Goal: Task Accomplishment & Management: Complete application form

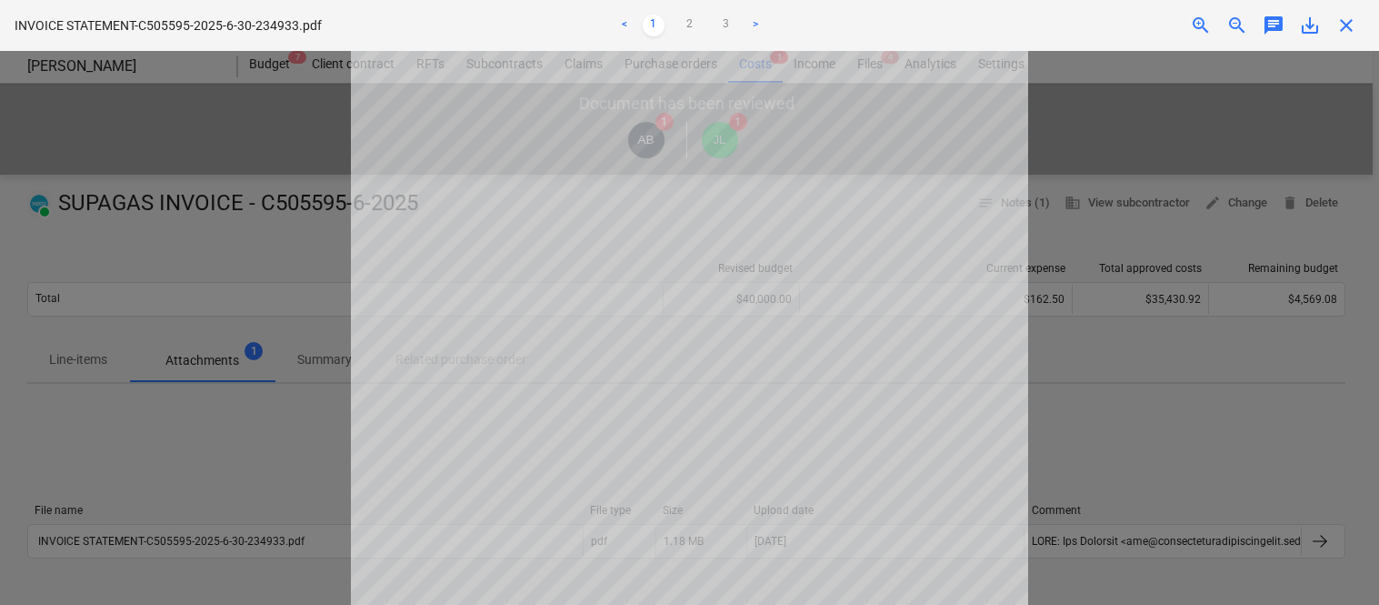
click at [1348, 16] on span "close" at bounding box center [1347, 26] width 22 height 22
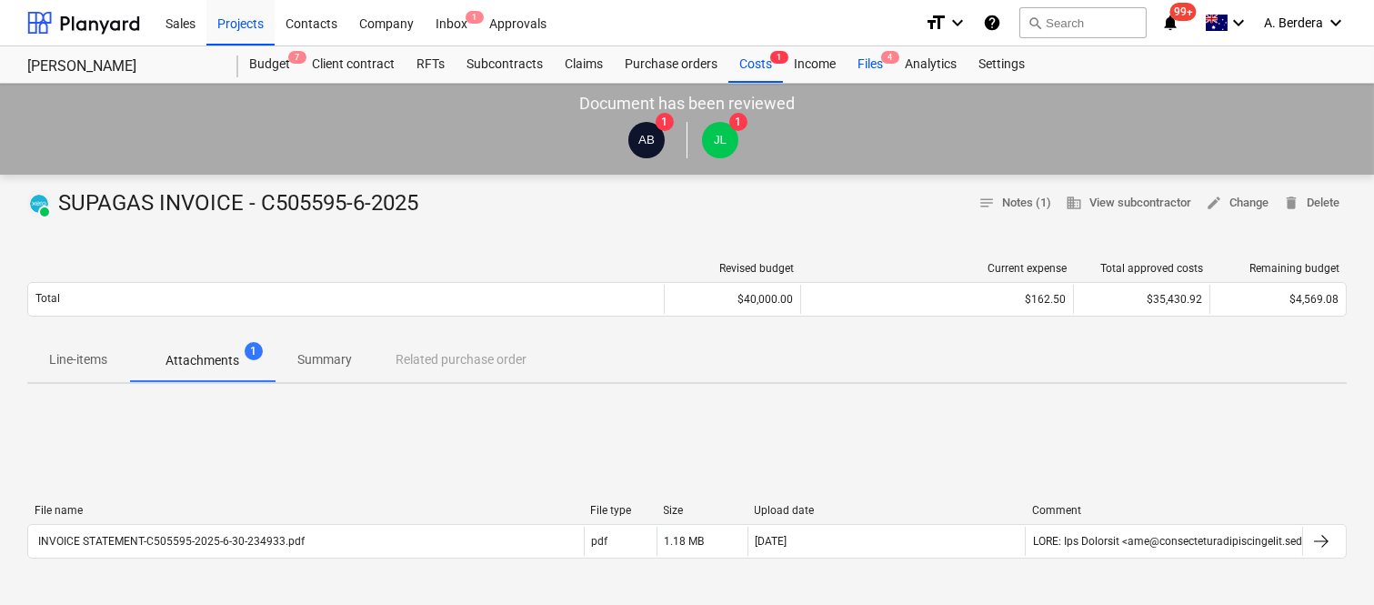
click at [886, 66] on div "Files 4" at bounding box center [869, 64] width 47 height 36
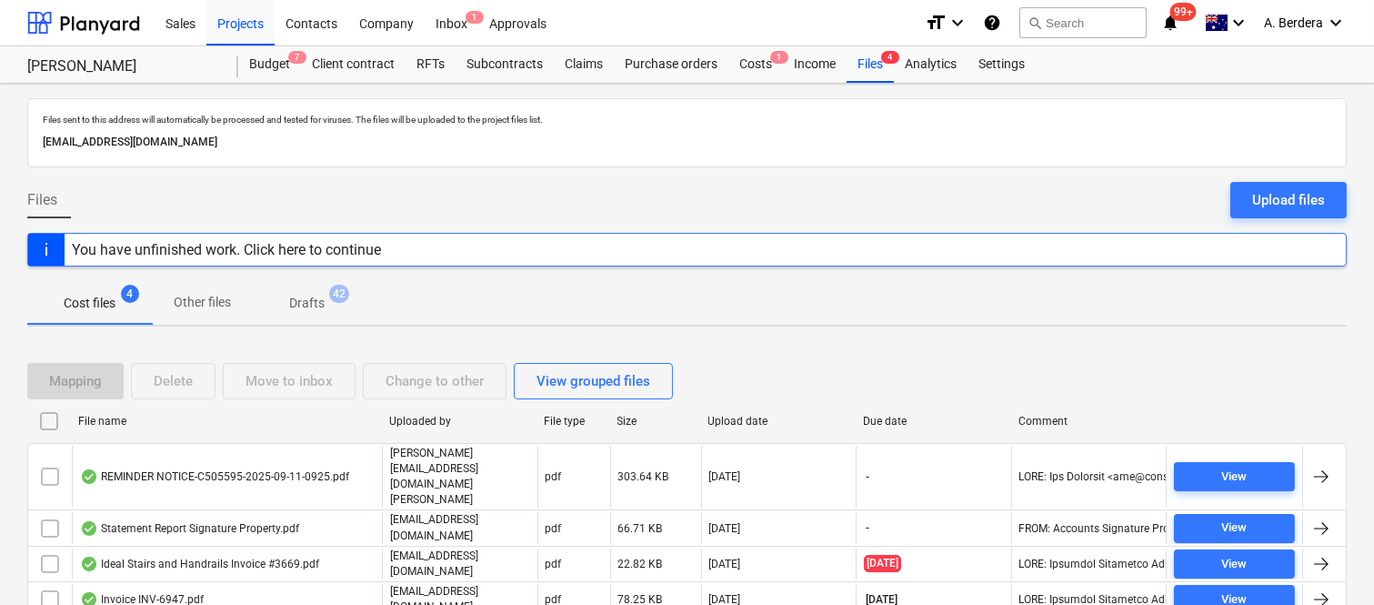
scroll to position [39, 0]
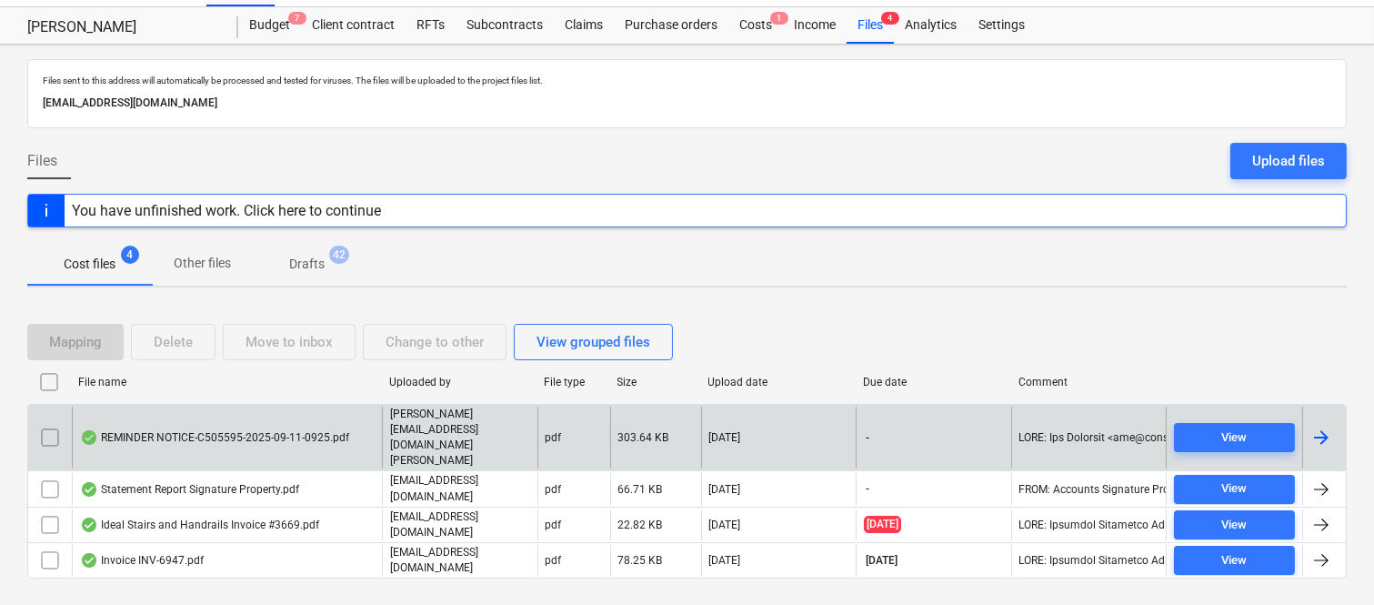
click at [355, 423] on div "REMINDER NOTICE-C505595-2025-09-11-0925.pdf" at bounding box center [227, 437] width 310 height 63
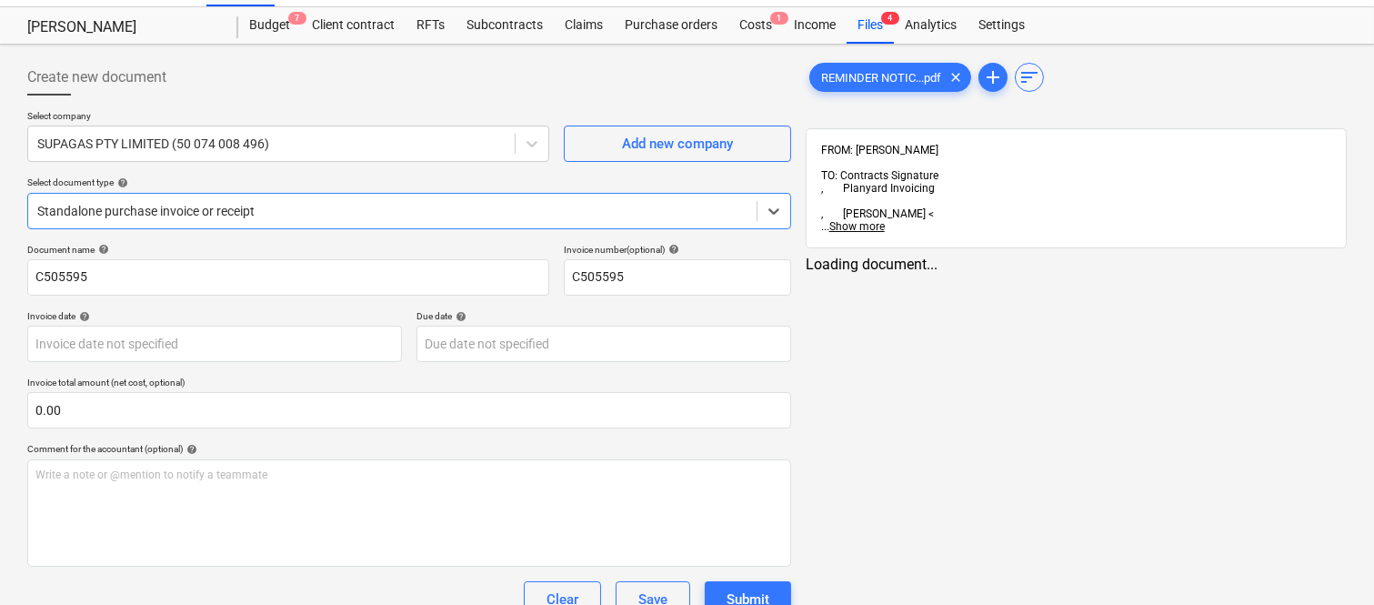
type input "C505595"
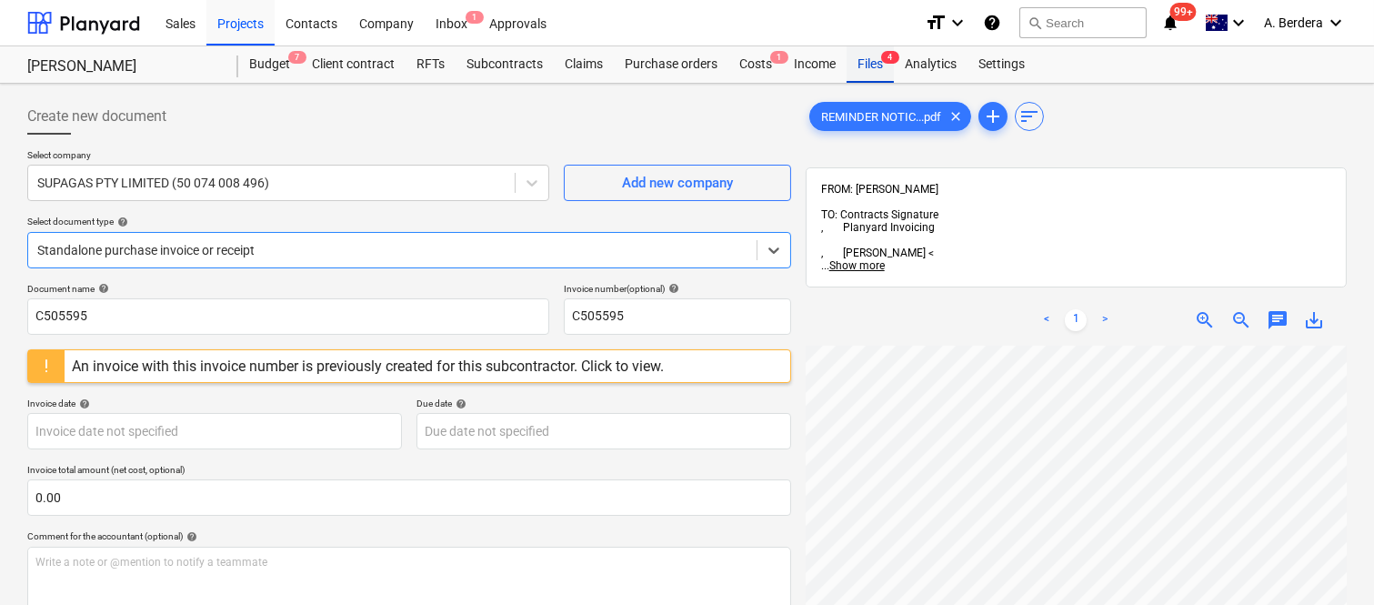
click at [876, 56] on div "Files 4" at bounding box center [869, 64] width 47 height 36
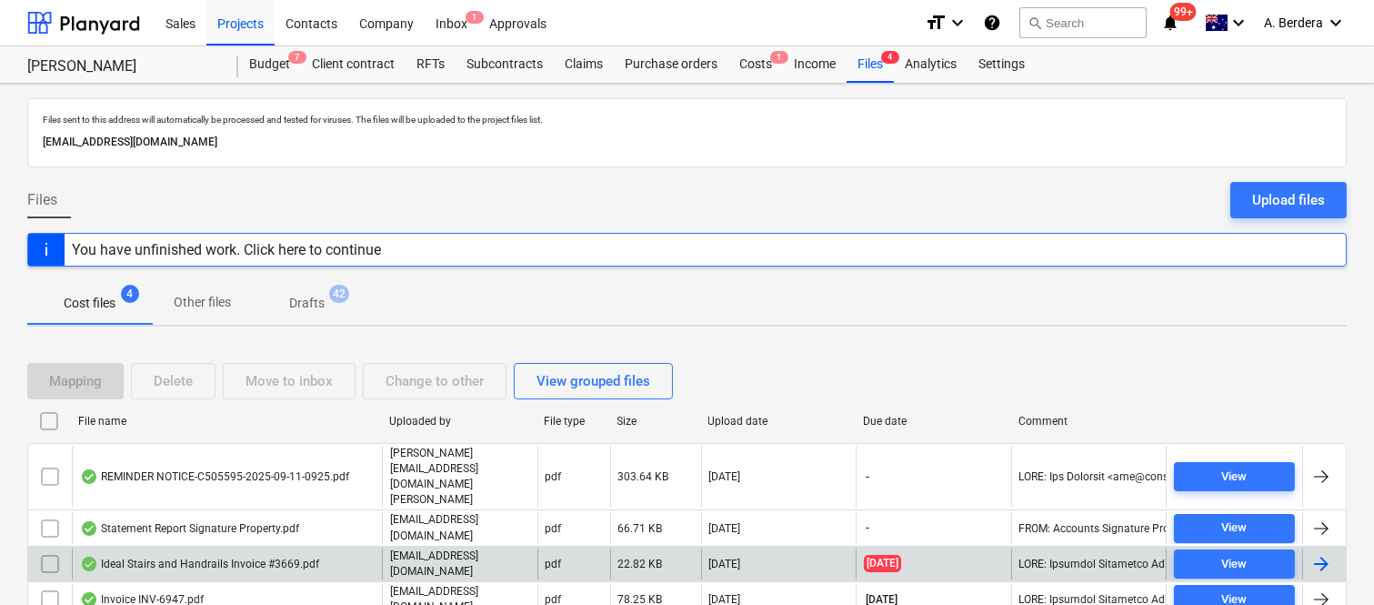
click at [292, 556] on div "Ideal Stairs and Handrails Invoice #3669.pdf" at bounding box center [199, 563] width 239 height 15
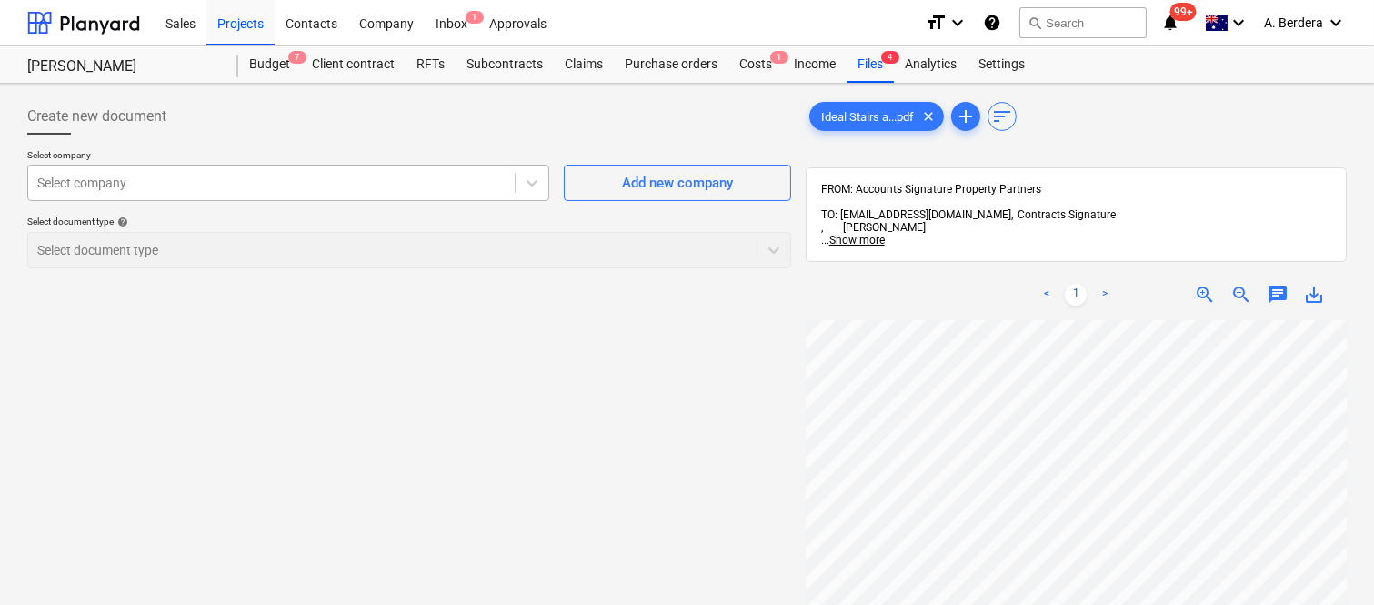
click at [256, 182] on div at bounding box center [271, 183] width 468 height 18
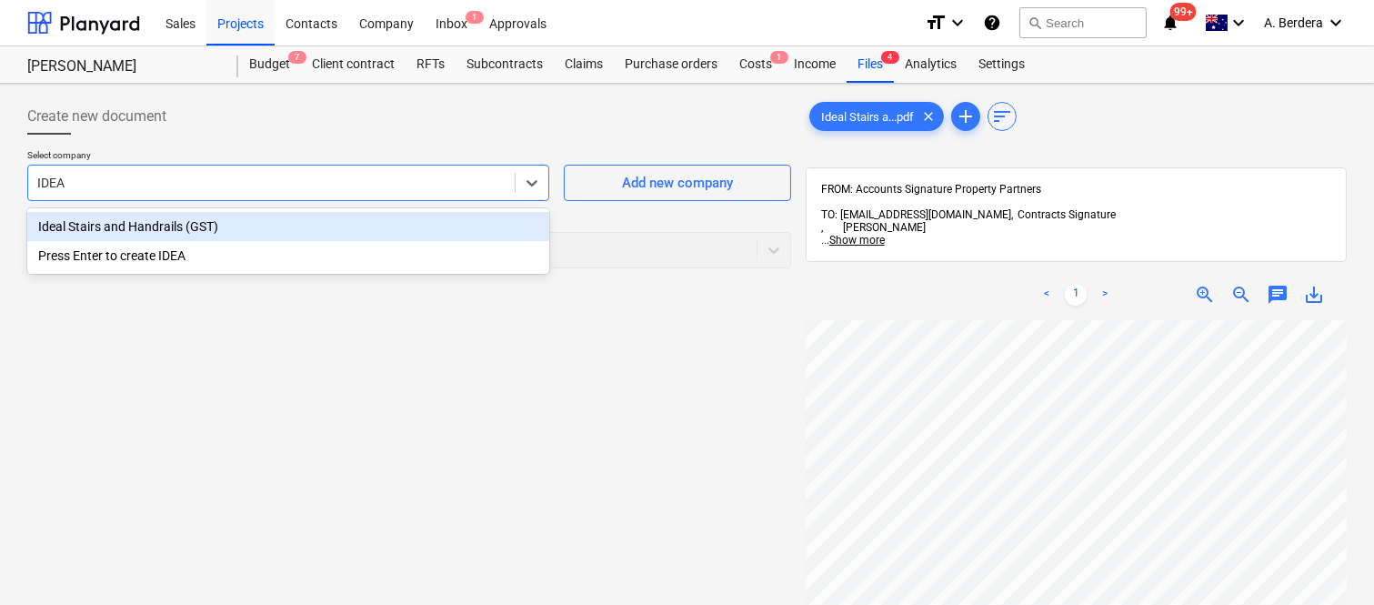
type input "IDEAL"
click at [255, 232] on div "Ideal Stairs and Handrails (GST)" at bounding box center [288, 226] width 522 height 29
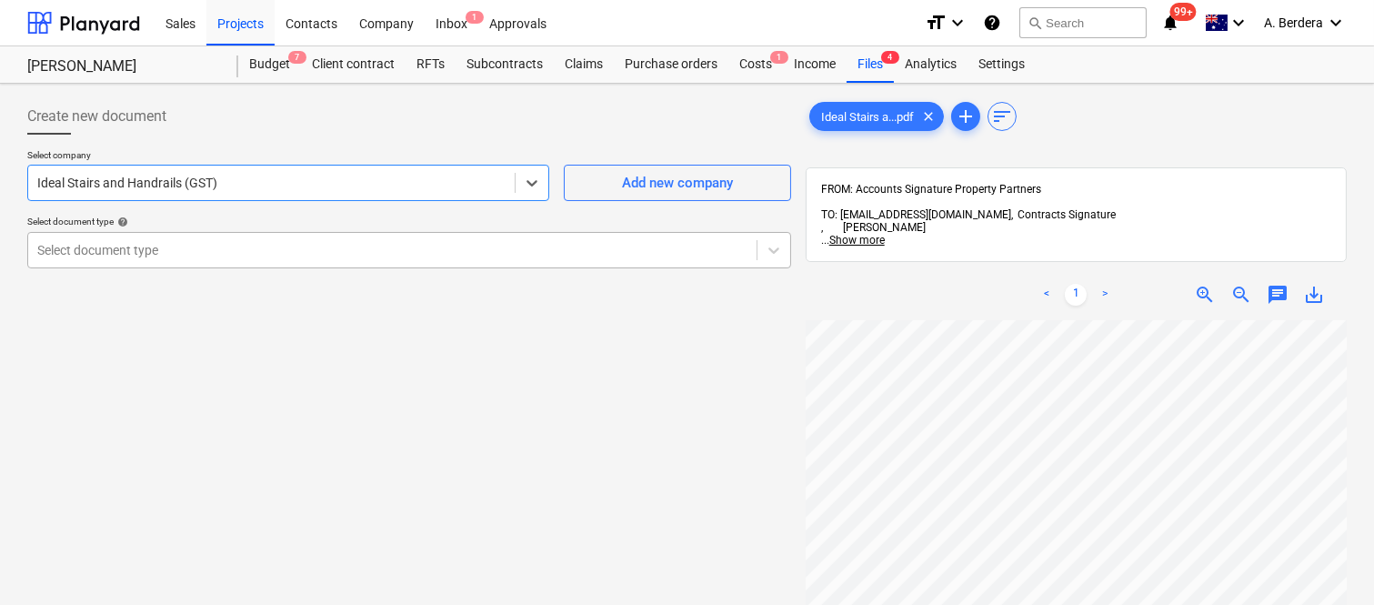
click at [266, 238] on div "Select document type" at bounding box center [392, 249] width 728 height 25
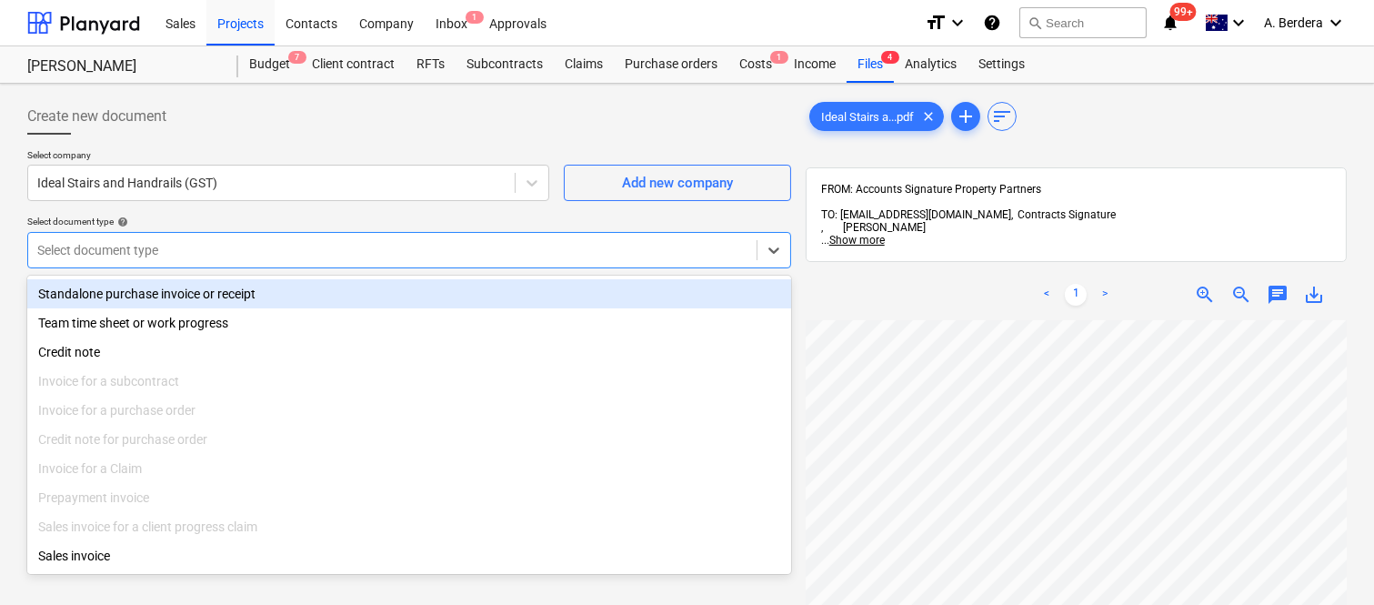
click at [315, 298] on div "Standalone purchase invoice or receipt" at bounding box center [409, 293] width 764 height 29
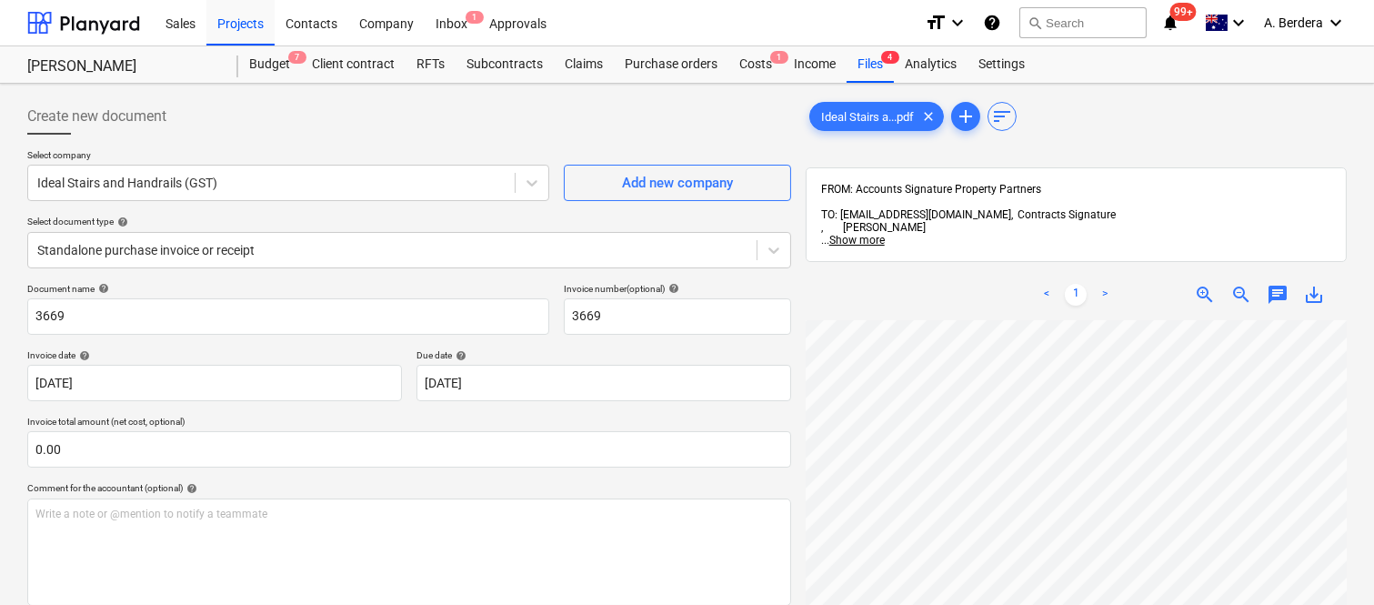
scroll to position [0, 143]
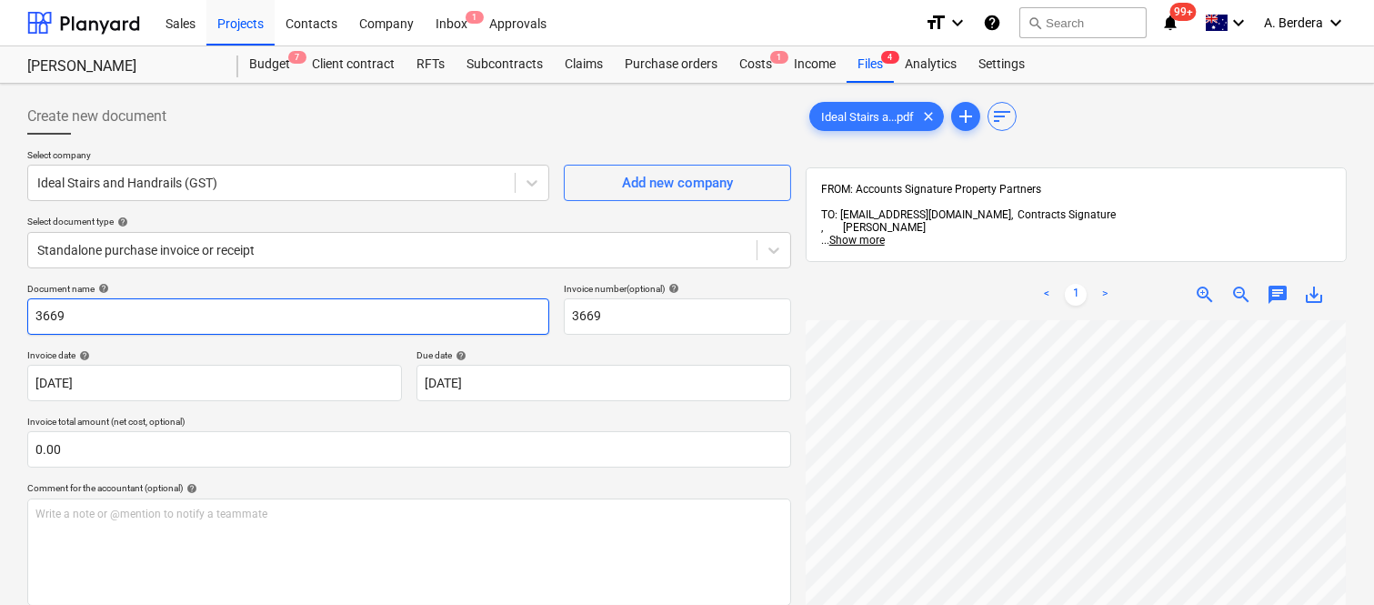
click at [27, 315] on input "3669" at bounding box center [288, 316] width 522 height 36
type input "IDEAL STAIRS AND HANDRAILS INV- 3669"
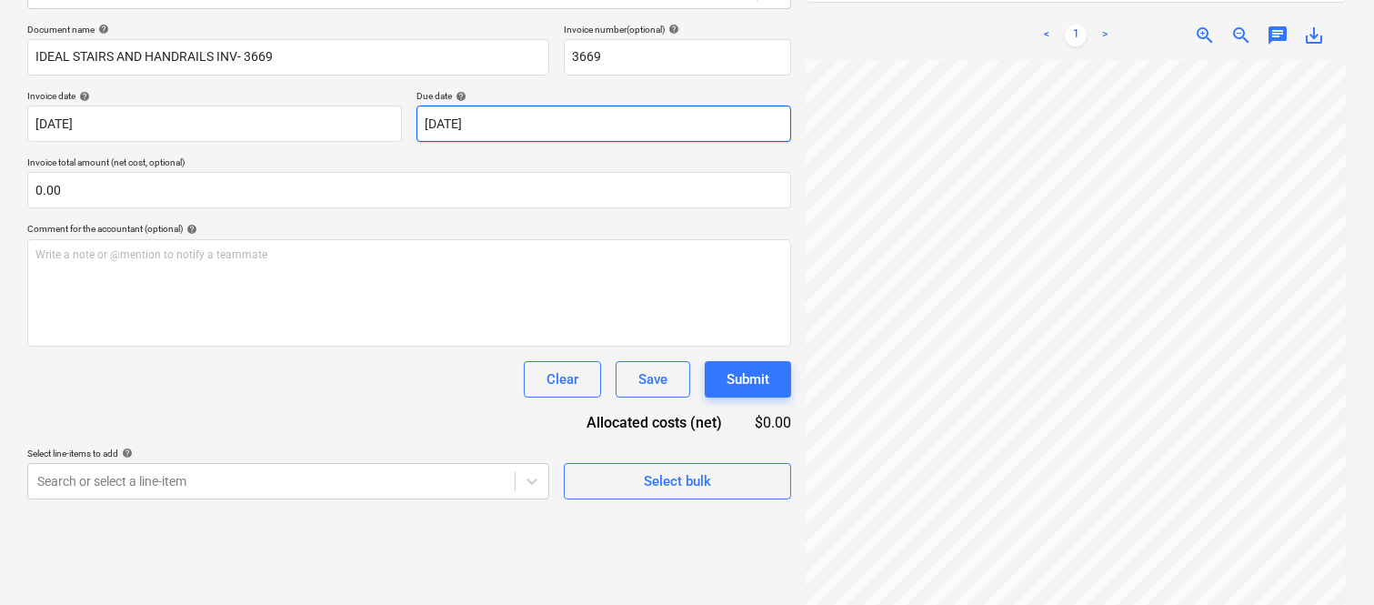
click at [569, 118] on body "Sales Projects Contacts Company Inbox 1 Approvals format_size keyboard_arrow_do…" at bounding box center [687, 43] width 1374 height 605
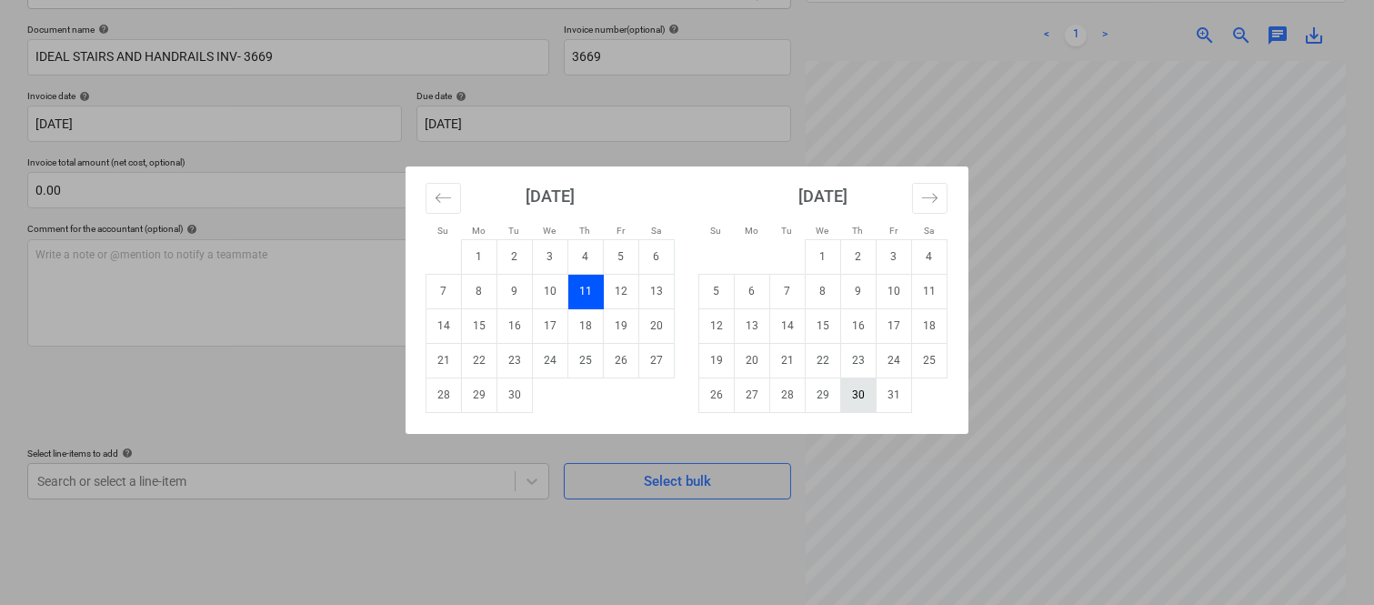
click at [858, 401] on td "30" at bounding box center [858, 394] width 35 height 35
type input "[DATE]"
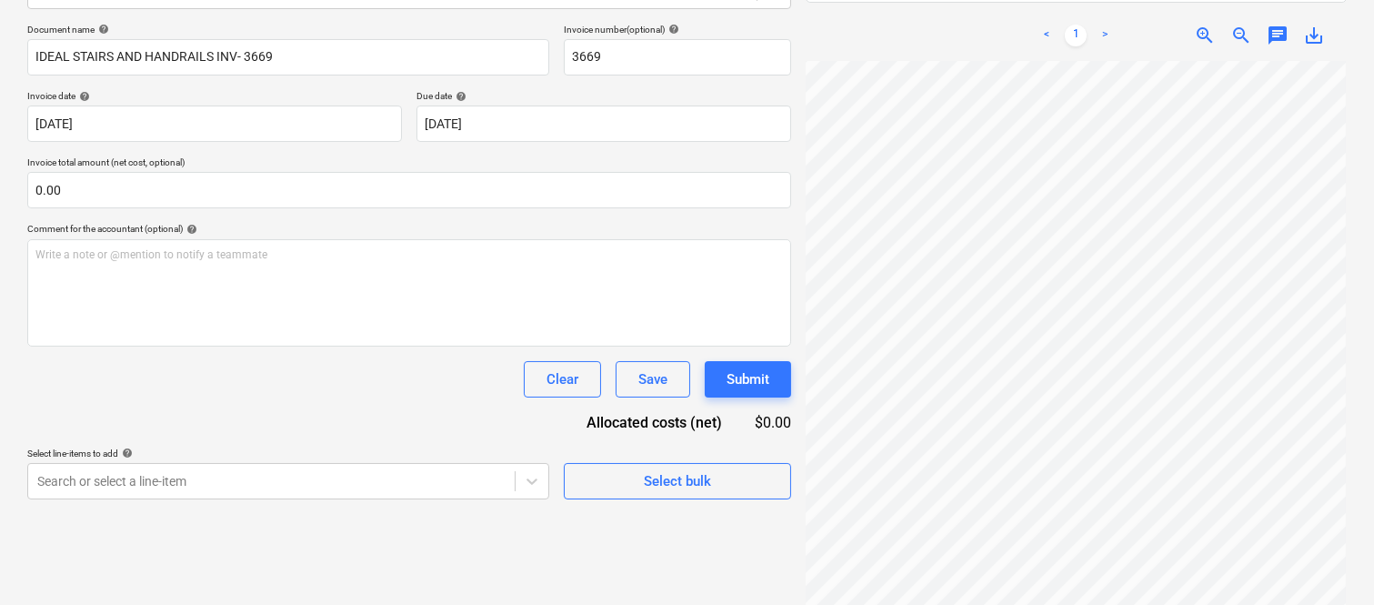
scroll to position [415, 143]
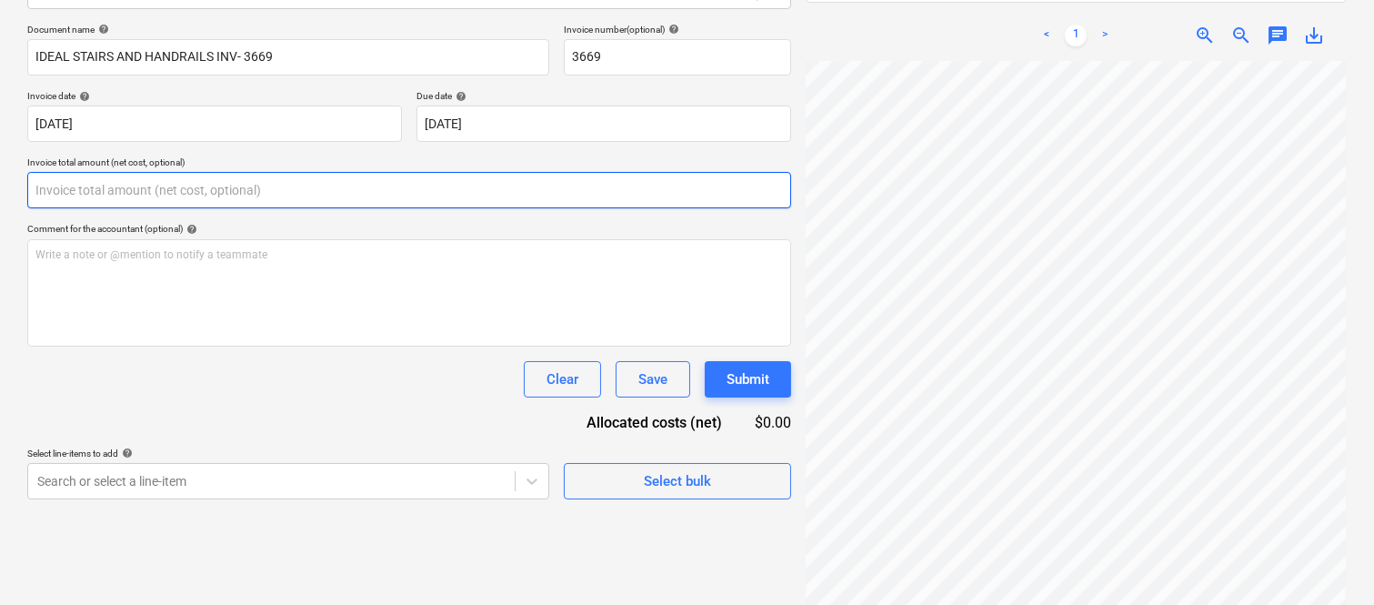
click at [128, 188] on input "text" at bounding box center [409, 190] width 764 height 36
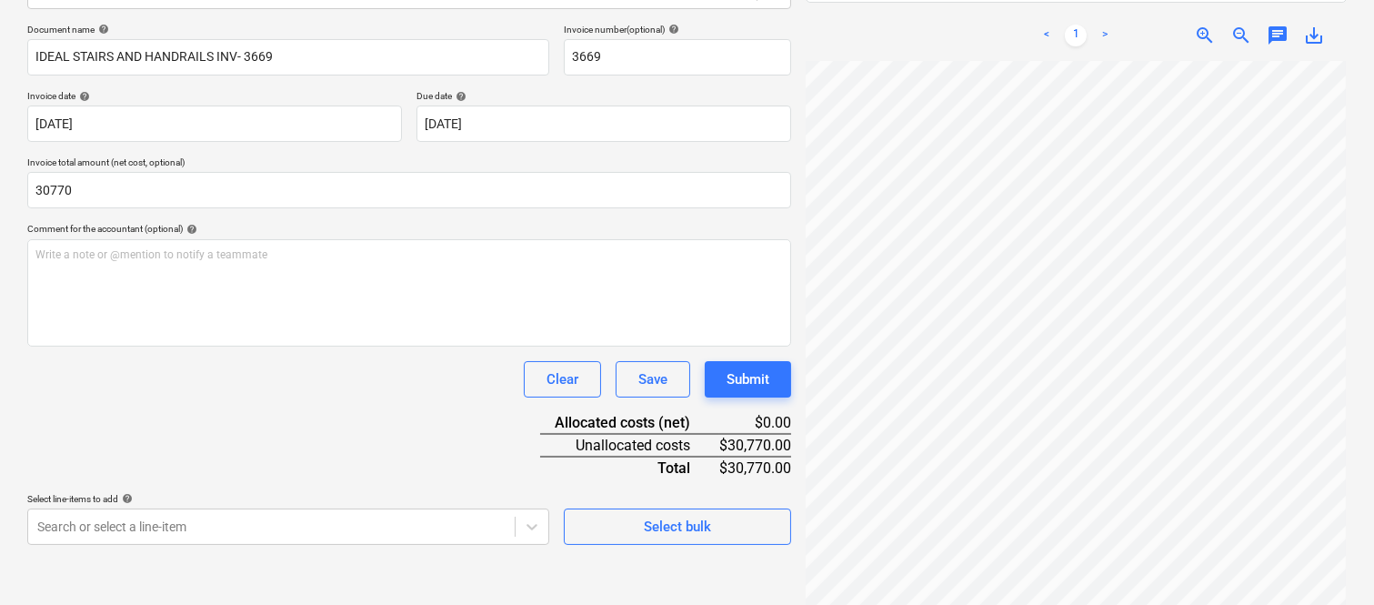
type input "30,770.00"
click at [122, 404] on div "Document name help IDEAL STAIRS AND HANDRAILS INV- 3669 Invoice number (optiona…" at bounding box center [409, 284] width 764 height 521
click at [259, 345] on body "Sales Projects Contacts Company Inbox 1 Approvals format_size keyboard_arrow_do…" at bounding box center [687, 43] width 1374 height 605
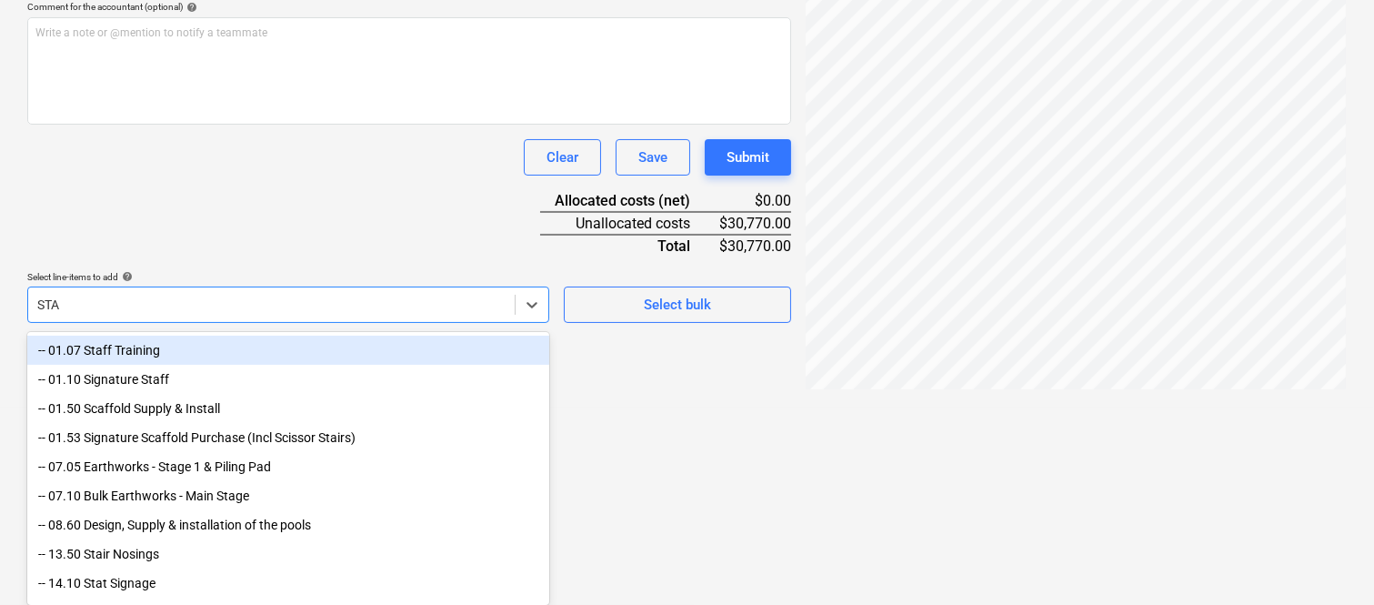
scroll to position [479, 0]
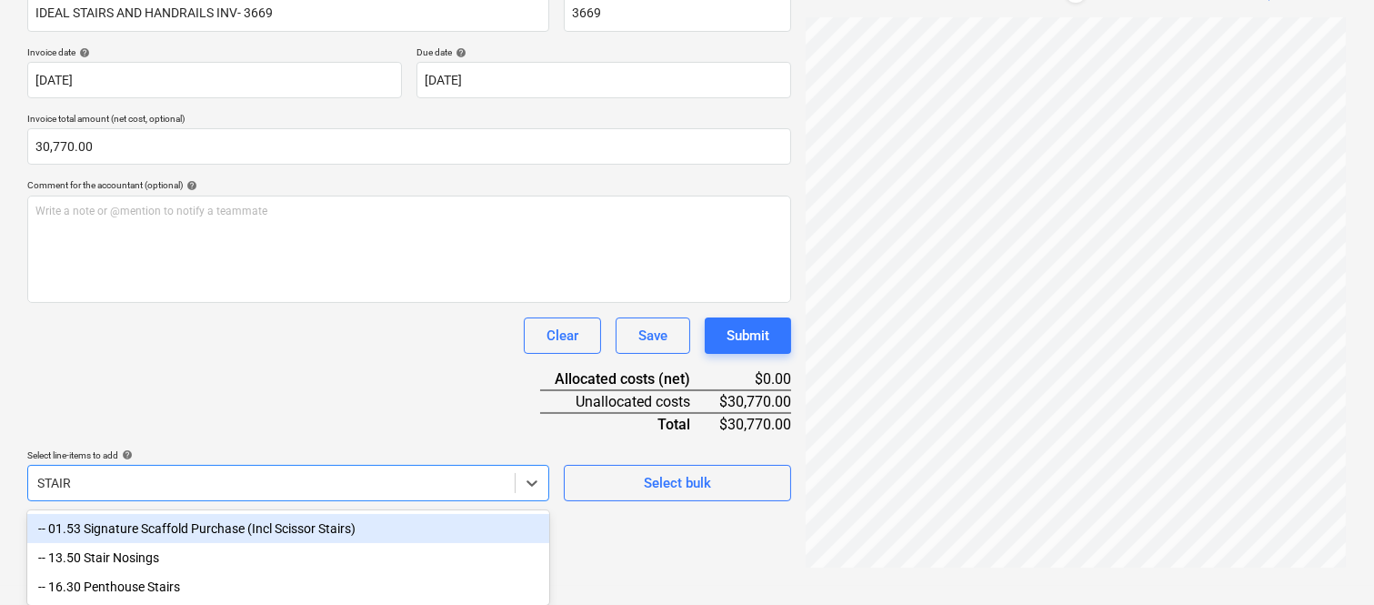
type input "STAIRS"
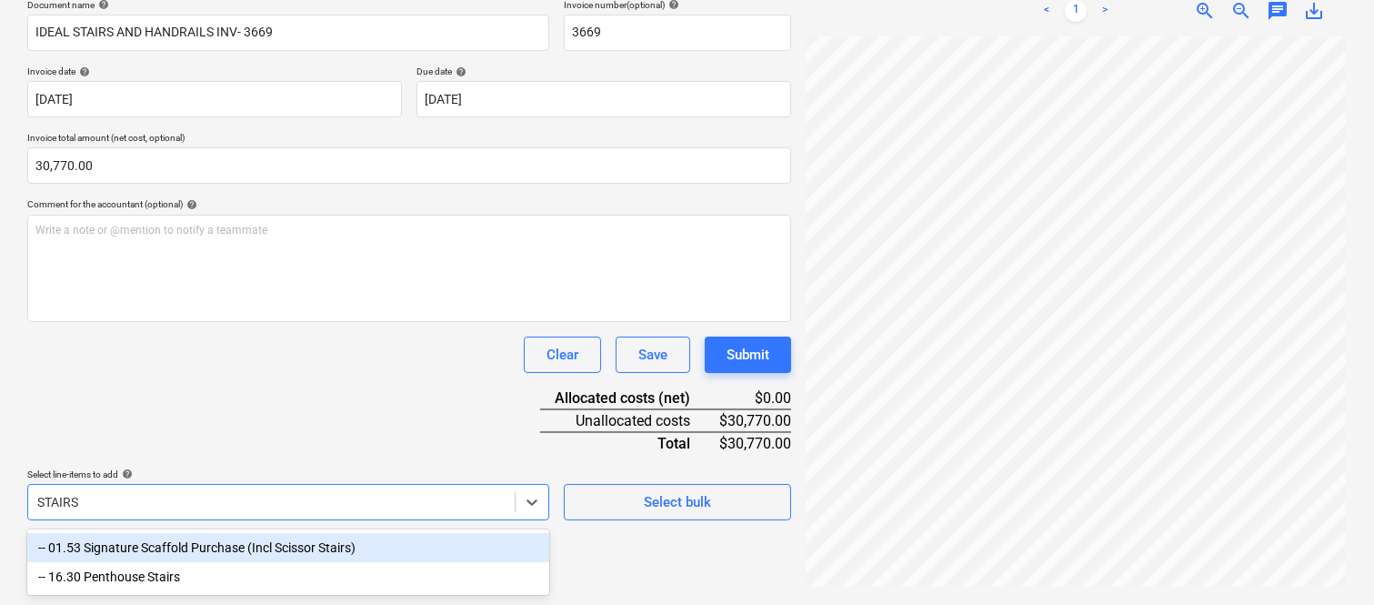
scroll to position [274, 0]
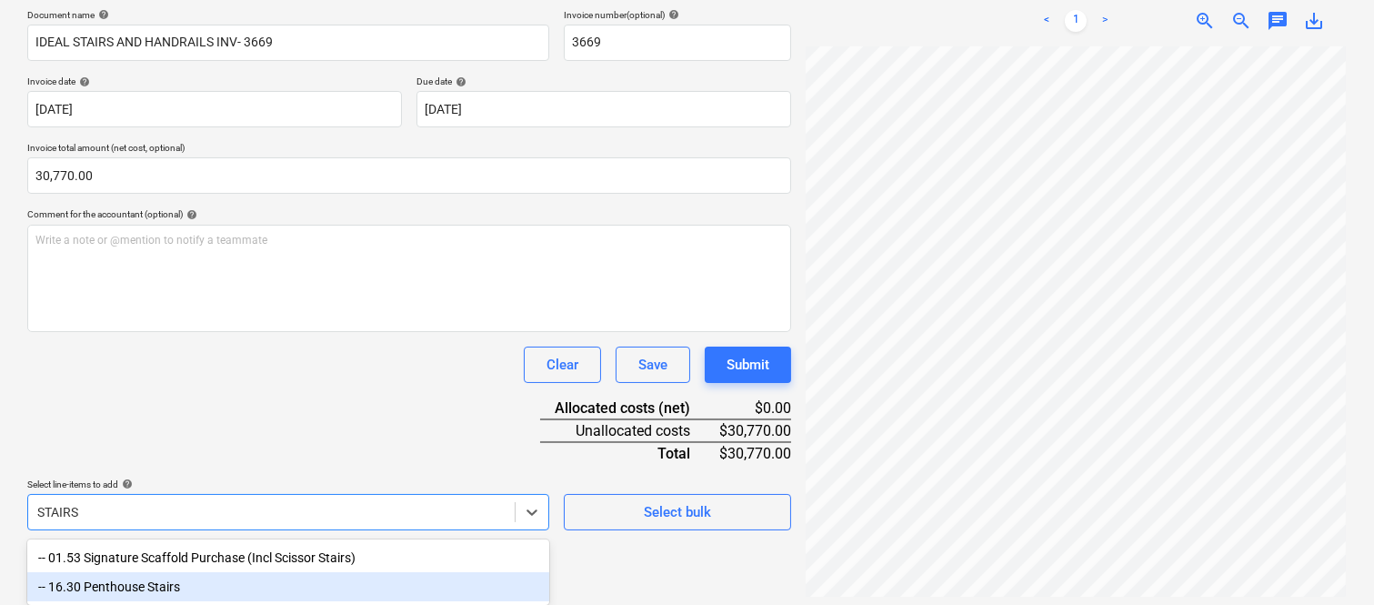
click at [313, 579] on div "-- 16.30 Penthouse Stairs" at bounding box center [288, 586] width 522 height 29
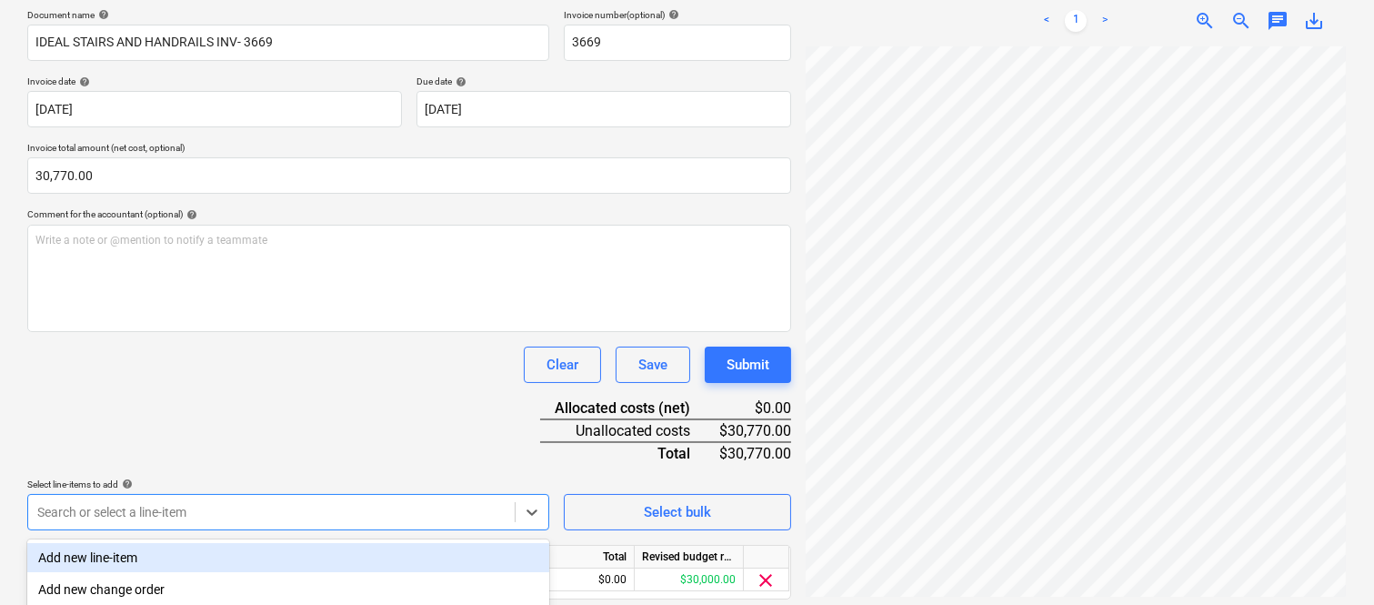
click at [283, 389] on div "Document name help IDEAL STAIRS AND HANDRAILS INV- 3669 Invoice number (optiona…" at bounding box center [409, 329] width 764 height 641
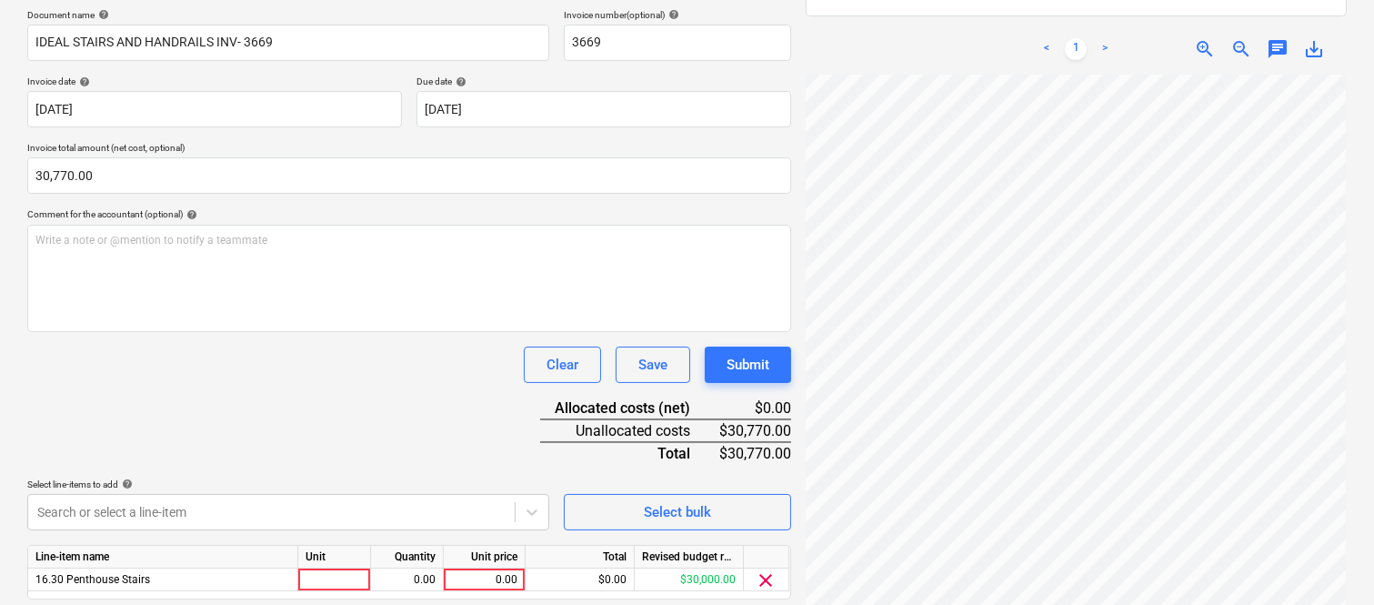
scroll to position [334, 0]
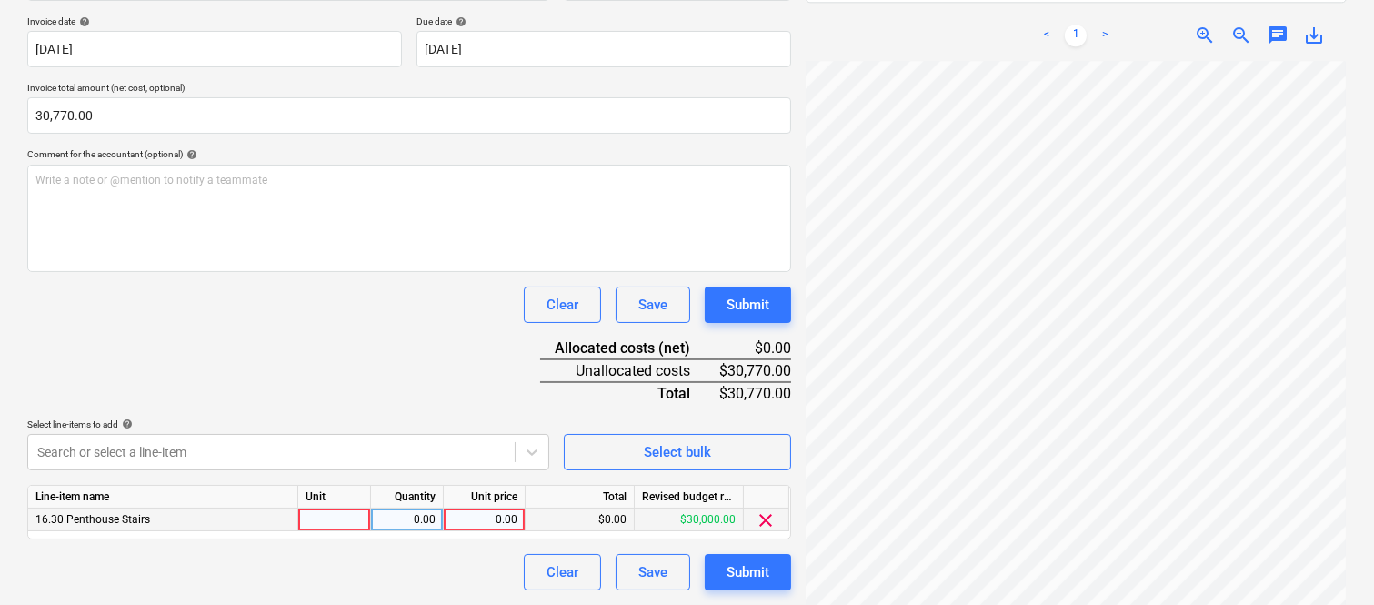
click at [342, 518] on div at bounding box center [334, 519] width 73 height 23
type input "INVOICE"
click at [416, 514] on div "0.00" at bounding box center [406, 519] width 57 height 23
type input "1"
click at [504, 520] on div "0.00" at bounding box center [484, 519] width 66 height 23
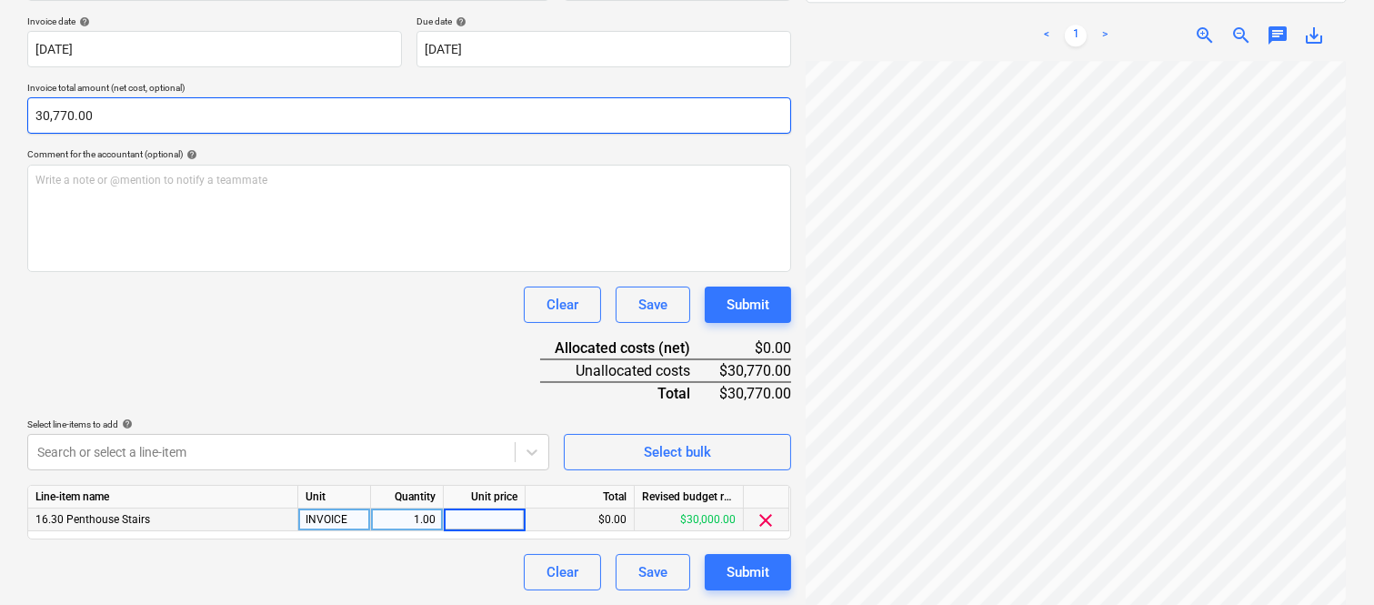
click at [78, 116] on input "30,770.00" at bounding box center [409, 115] width 764 height 36
click at [79, 116] on input "30770" at bounding box center [409, 115] width 764 height 36
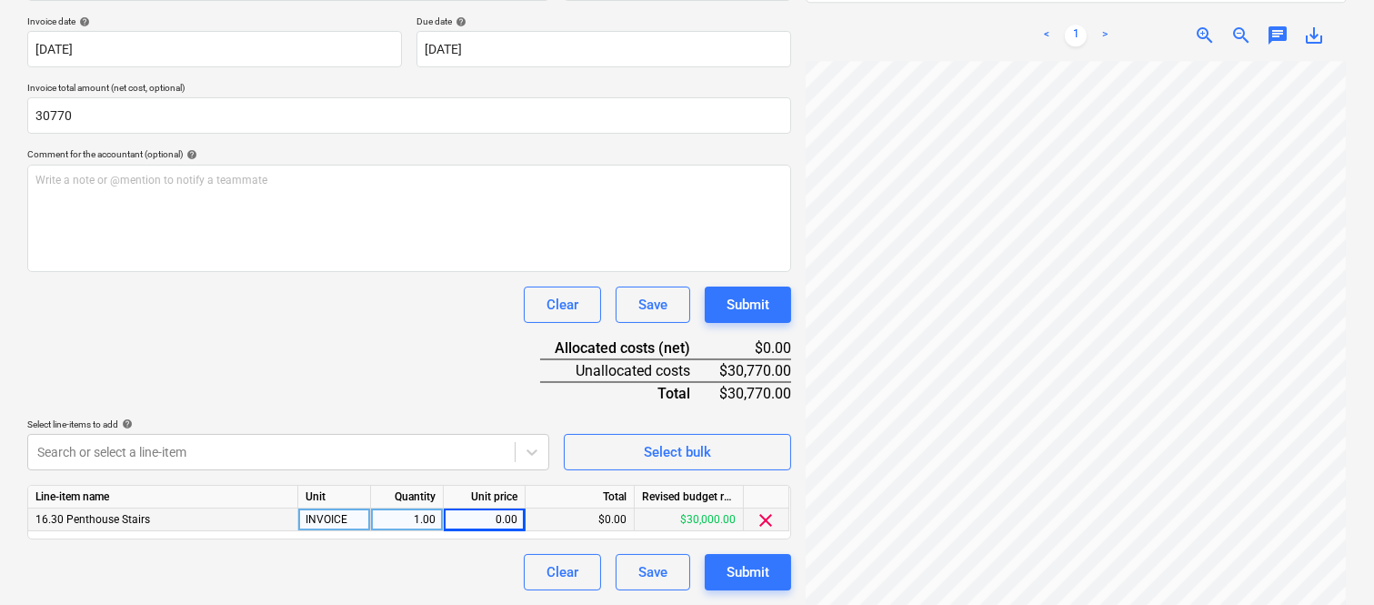
type input "30,770.00"
click at [486, 519] on div "0.00" at bounding box center [484, 519] width 66 height 23
type input "30770"
click at [395, 355] on div "Document name help IDEAL STAIRS AND HANDRAILS INV- 3669 Invoice number (optiona…" at bounding box center [409, 269] width 764 height 641
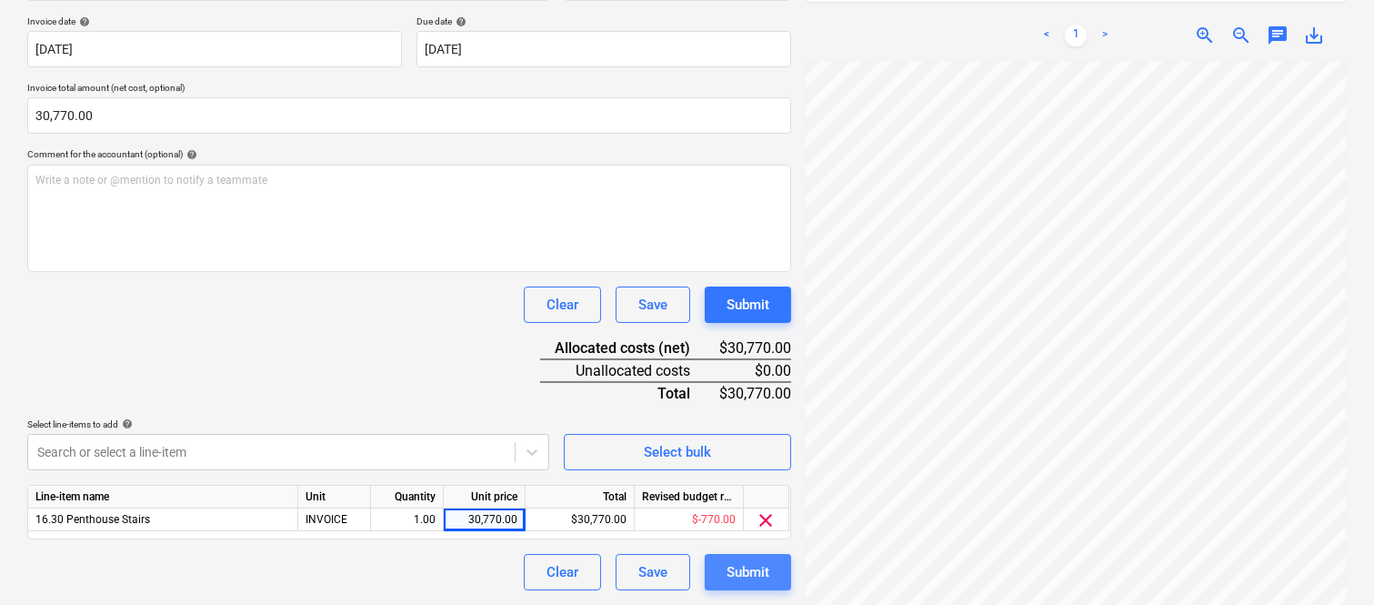
click at [755, 571] on div "Submit" at bounding box center [747, 572] width 43 height 24
